Goal: Find specific page/section: Locate a particular part of the current website

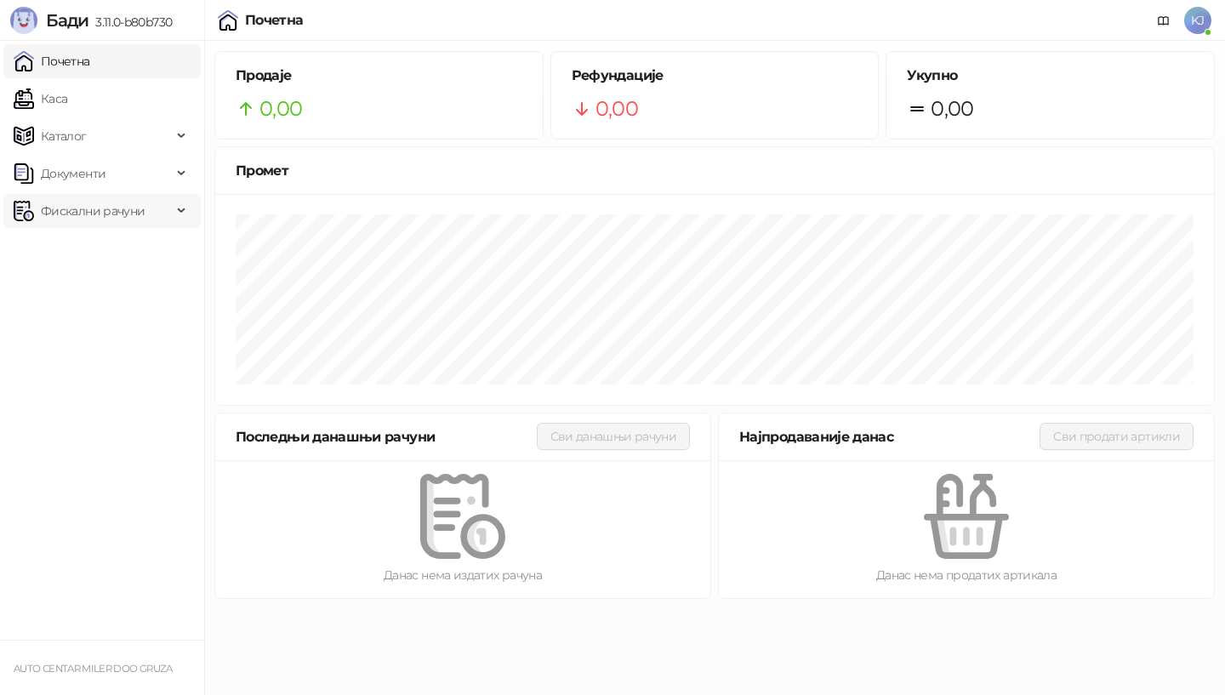
click at [51, 210] on span "Фискални рачуни" at bounding box center [93, 211] width 104 height 34
click at [72, 212] on span "Фискални рачуни" at bounding box center [93, 211] width 104 height 34
drag, startPoint x: 248, startPoint y: 691, endPoint x: 255, endPoint y: 679, distance: 14.2
click at [249, 609] on html "Бади 3.11.0-b80b730 Почетна Каса Каталог Документи Фискални рачуни Издати рачун…" at bounding box center [612, 304] width 1225 height 609
